Goal: Transaction & Acquisition: Book appointment/travel/reservation

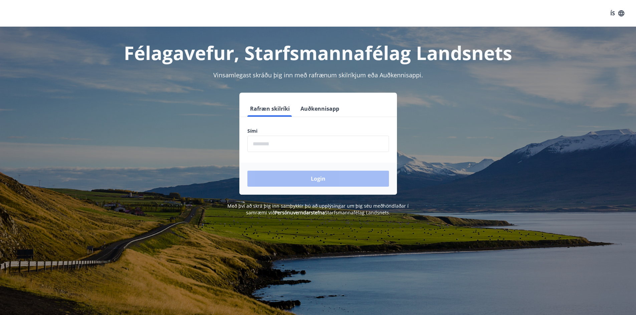
click at [294, 148] on input "phone" at bounding box center [317, 144] width 141 height 16
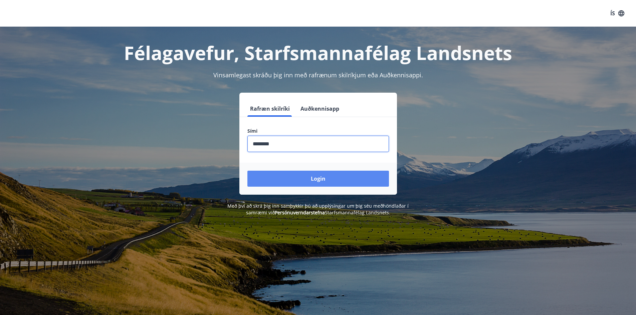
type input "********"
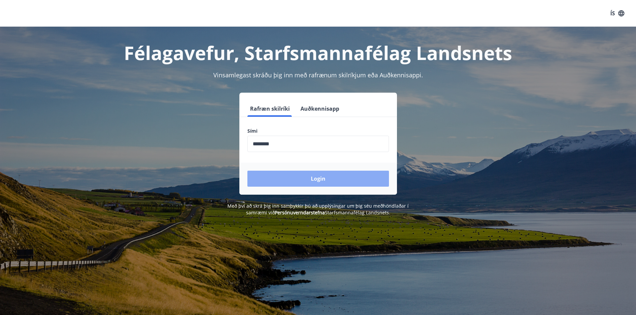
click at [313, 179] on button "Login" at bounding box center [317, 179] width 141 height 16
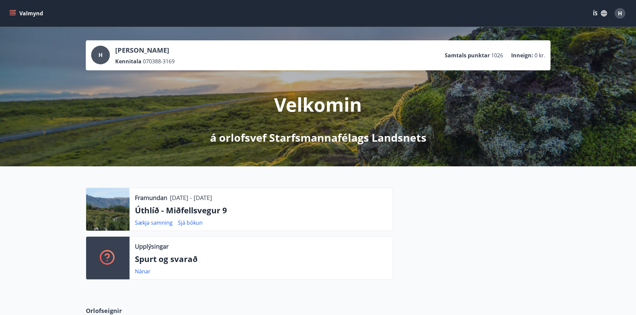
click at [14, 12] on icon "menu" at bounding box center [13, 12] width 6 height 1
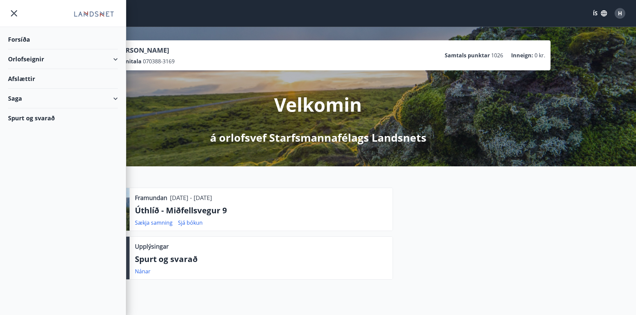
click at [115, 58] on div "Orlofseignir" at bounding box center [63, 59] width 110 height 20
click at [26, 89] on div "Bókunardagatal" at bounding box center [62, 90] width 99 height 14
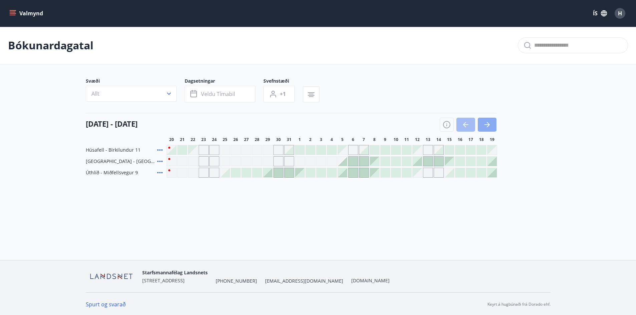
drag, startPoint x: 486, startPoint y: 123, endPoint x: 482, endPoint y: 129, distance: 6.9
click at [486, 123] on icon "button" at bounding box center [487, 125] width 8 height 8
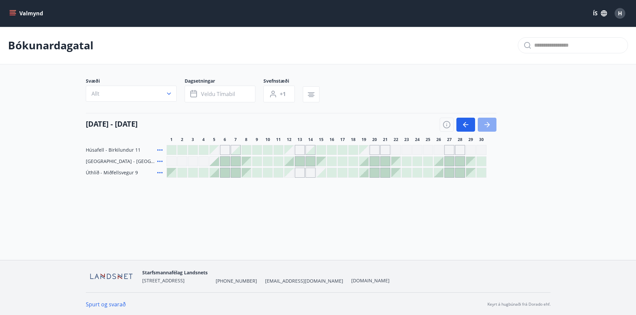
click at [486, 122] on icon "button" at bounding box center [487, 125] width 8 height 8
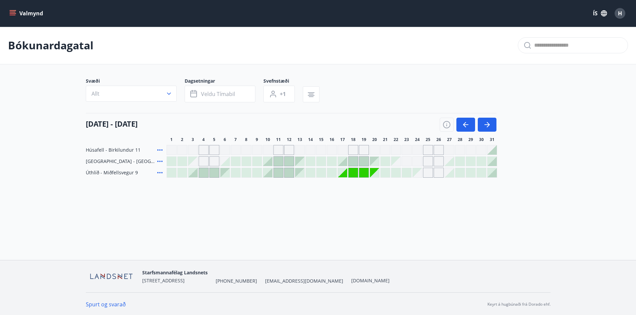
click at [351, 160] on div at bounding box center [352, 161] width 9 height 9
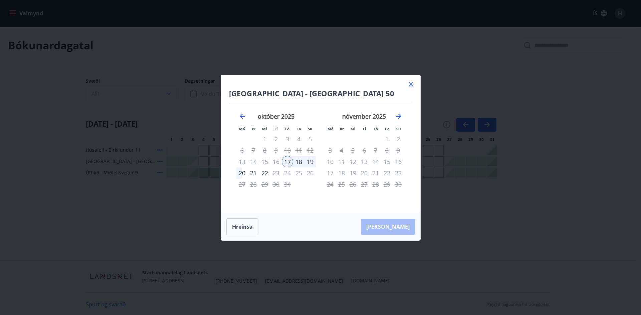
click at [411, 82] on icon at bounding box center [411, 84] width 8 height 8
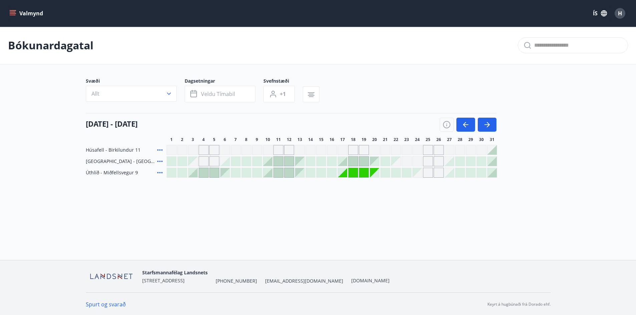
click at [351, 151] on div "Gráir dagar eru ekki bókanlegir" at bounding box center [353, 150] width 10 height 10
click at [418, 111] on div "Svæði Allt Dagsetningar Veldu tímabil Svefnstæði +1 01 október - 31 október 1 2…" at bounding box center [318, 128] width 465 height 100
click at [486, 123] on icon "button" at bounding box center [487, 125] width 8 height 8
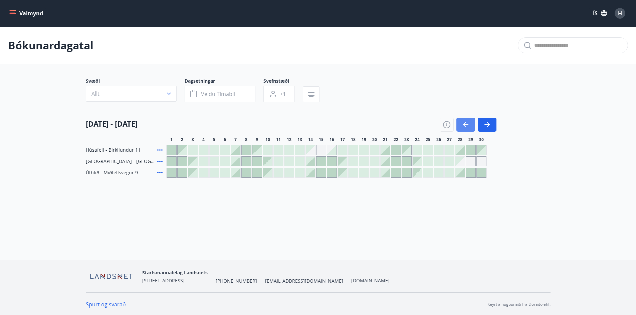
click at [467, 124] on icon "button" at bounding box center [465, 124] width 5 height 1
